Goal: Find specific page/section: Find specific page/section

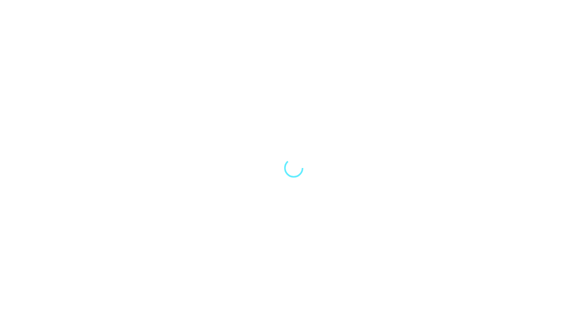
select select "Song"
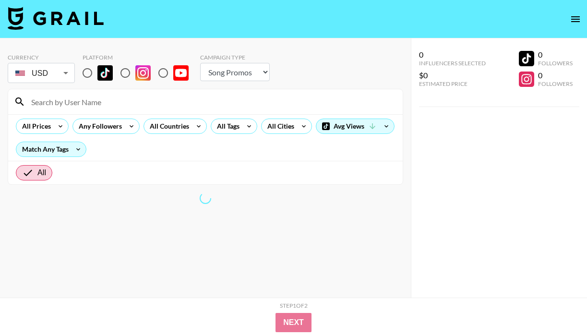
click at [72, 96] on input at bounding box center [211, 101] width 372 height 15
click at [72, 103] on input at bounding box center [211, 101] width 372 height 15
click at [127, 72] on input "radio" at bounding box center [125, 73] width 20 height 20
radio input "true"
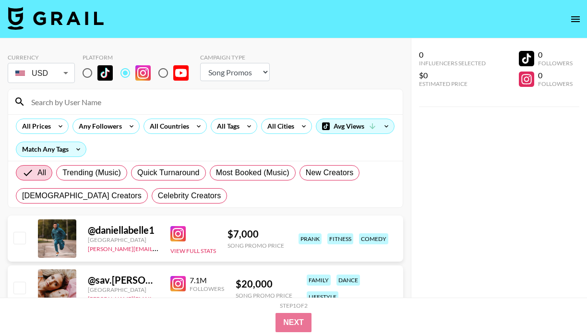
click at [88, 73] on input "radio" at bounding box center [87, 73] width 20 height 20
radio input "true"
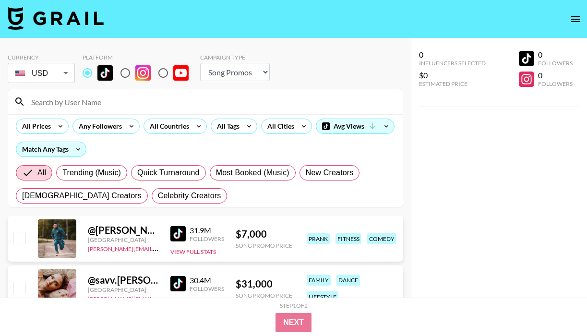
click at [90, 106] on input at bounding box center [211, 101] width 372 height 15
paste input "@antoniocncastro"
type input "@antoniocncastro"
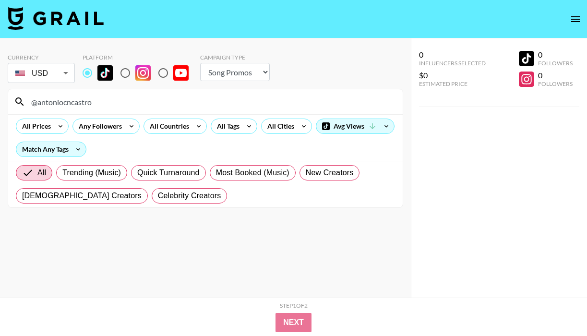
scroll to position [38, 0]
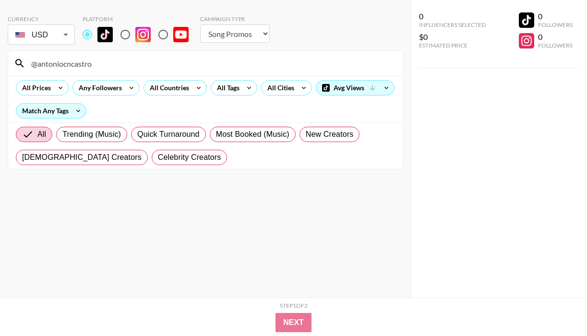
drag, startPoint x: 92, startPoint y: 66, endPoint x: 26, endPoint y: 63, distance: 65.8
click at [26, 63] on input "@antoniocncastro" at bounding box center [211, 63] width 372 height 15
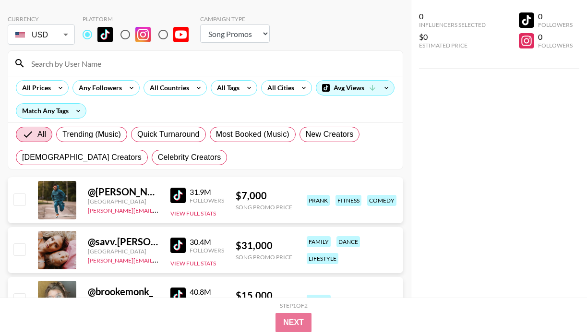
click at [124, 35] on input "radio" at bounding box center [125, 34] width 20 height 20
radio input "true"
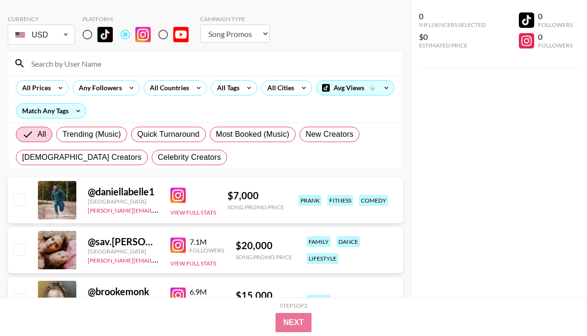
click at [118, 72] on div at bounding box center [205, 63] width 395 height 25
click at [109, 64] on input at bounding box center [211, 63] width 372 height 15
paste input "@antoniocncastro"
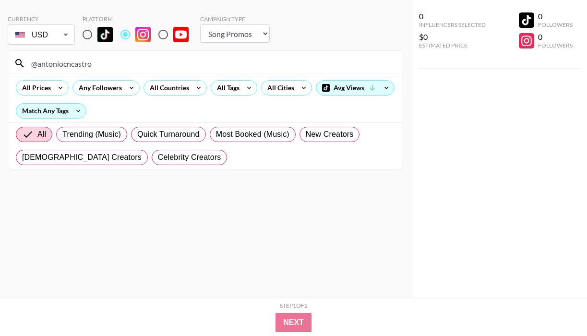
type input "@antoniocncastro"
drag, startPoint x: 96, startPoint y: 39, endPoint x: 89, endPoint y: 39, distance: 6.7
click at [96, 39] on input "radio" at bounding box center [87, 34] width 20 height 20
radio input "true"
click at [88, 38] on input "radio" at bounding box center [87, 34] width 20 height 20
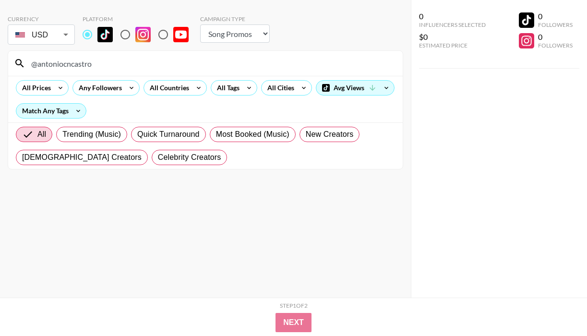
click at [90, 57] on input "@antoniocncastro" at bounding box center [211, 63] width 372 height 15
click at [90, 58] on input "@antoniocncastro" at bounding box center [211, 63] width 372 height 15
click at [89, 67] on input "@antoniocncastro" at bounding box center [211, 63] width 372 height 15
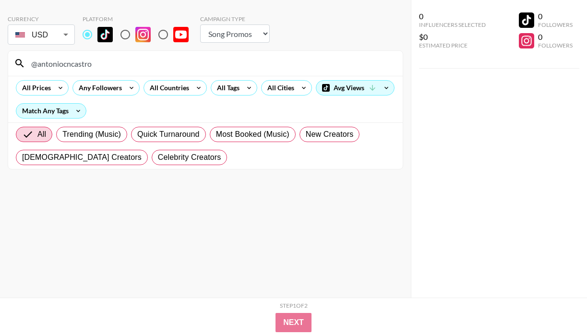
paste input
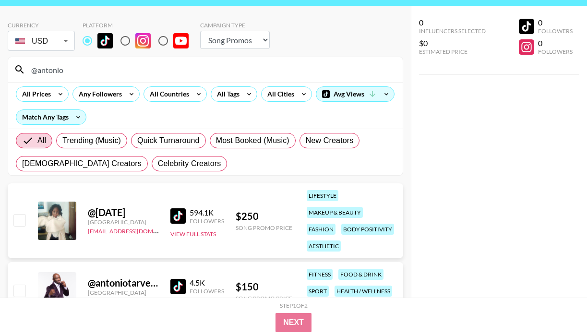
scroll to position [39, 0]
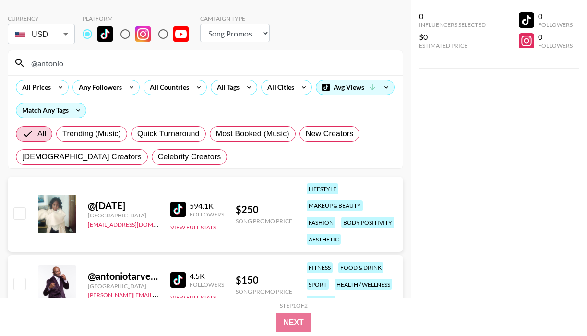
drag, startPoint x: 69, startPoint y: 64, endPoint x: 15, endPoint y: 62, distance: 54.3
click at [15, 62] on div "@antonio" at bounding box center [205, 62] width 395 height 25
paste input "antoniocncastr"
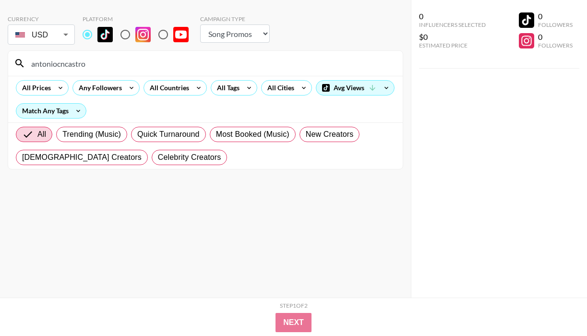
type input "antoniocncastro"
click at [124, 36] on input "radio" at bounding box center [125, 34] width 20 height 20
radio input "true"
click at [167, 36] on input "radio" at bounding box center [163, 34] width 20 height 20
radio input "true"
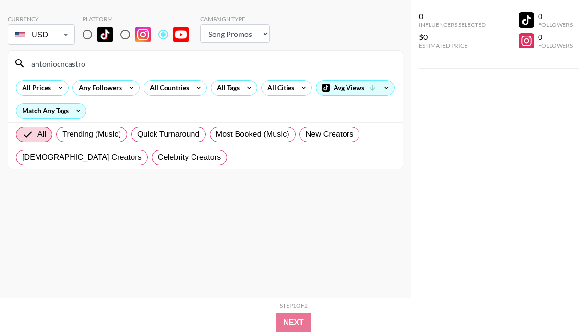
click at [129, 36] on input "radio" at bounding box center [125, 34] width 20 height 20
radio input "true"
click at [88, 31] on input "radio" at bounding box center [87, 34] width 20 height 20
radio input "true"
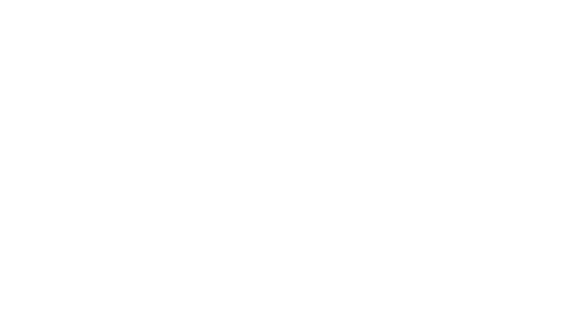
select select "Song"
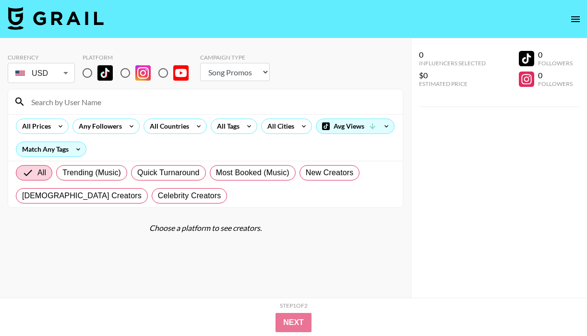
click at [55, 101] on input at bounding box center [211, 101] width 372 height 15
paste input "@antoniocncastro"
type input "@antoniocncastro"
click at [96, 78] on input "radio" at bounding box center [87, 73] width 20 height 20
radio input "true"
